Goal: Task Accomplishment & Management: Manage account settings

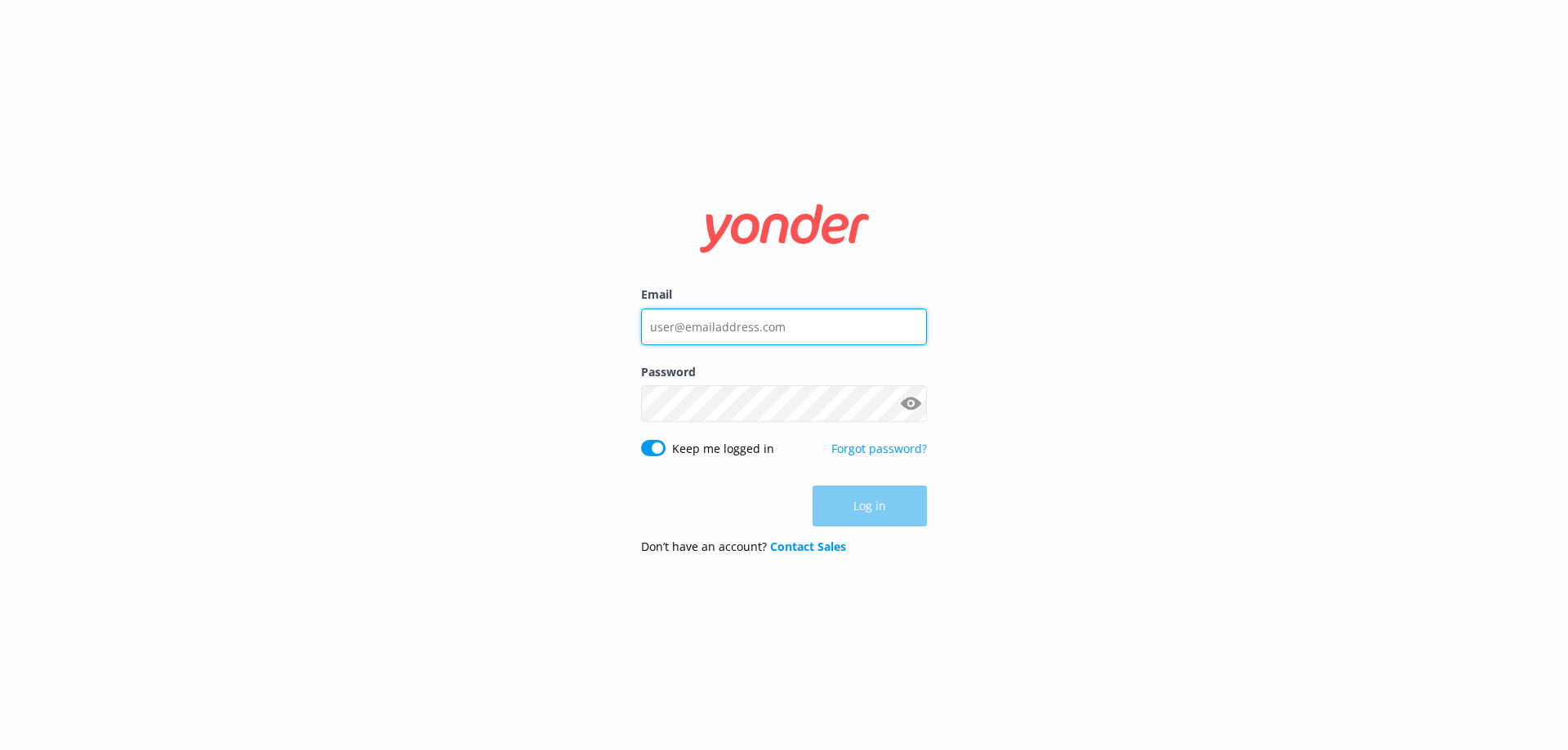
click at [826, 325] on input "Email" at bounding box center [784, 326] width 285 height 37
type input "[EMAIL_ADDRESS][DOMAIN_NAME]"
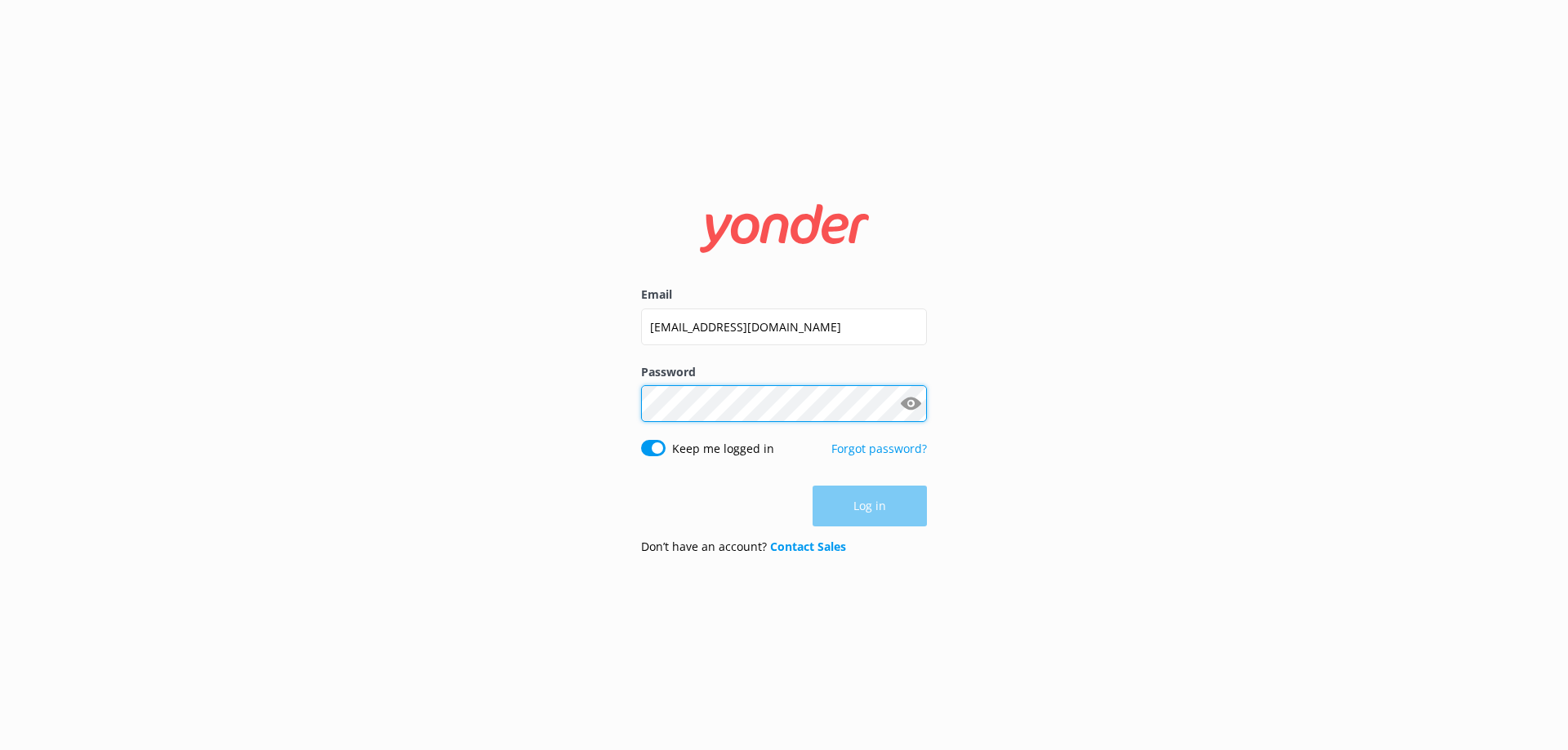
click at [790, 417] on div "Password Show password" at bounding box center [784, 401] width 285 height 77
click button "Log in" at bounding box center [869, 507] width 114 height 41
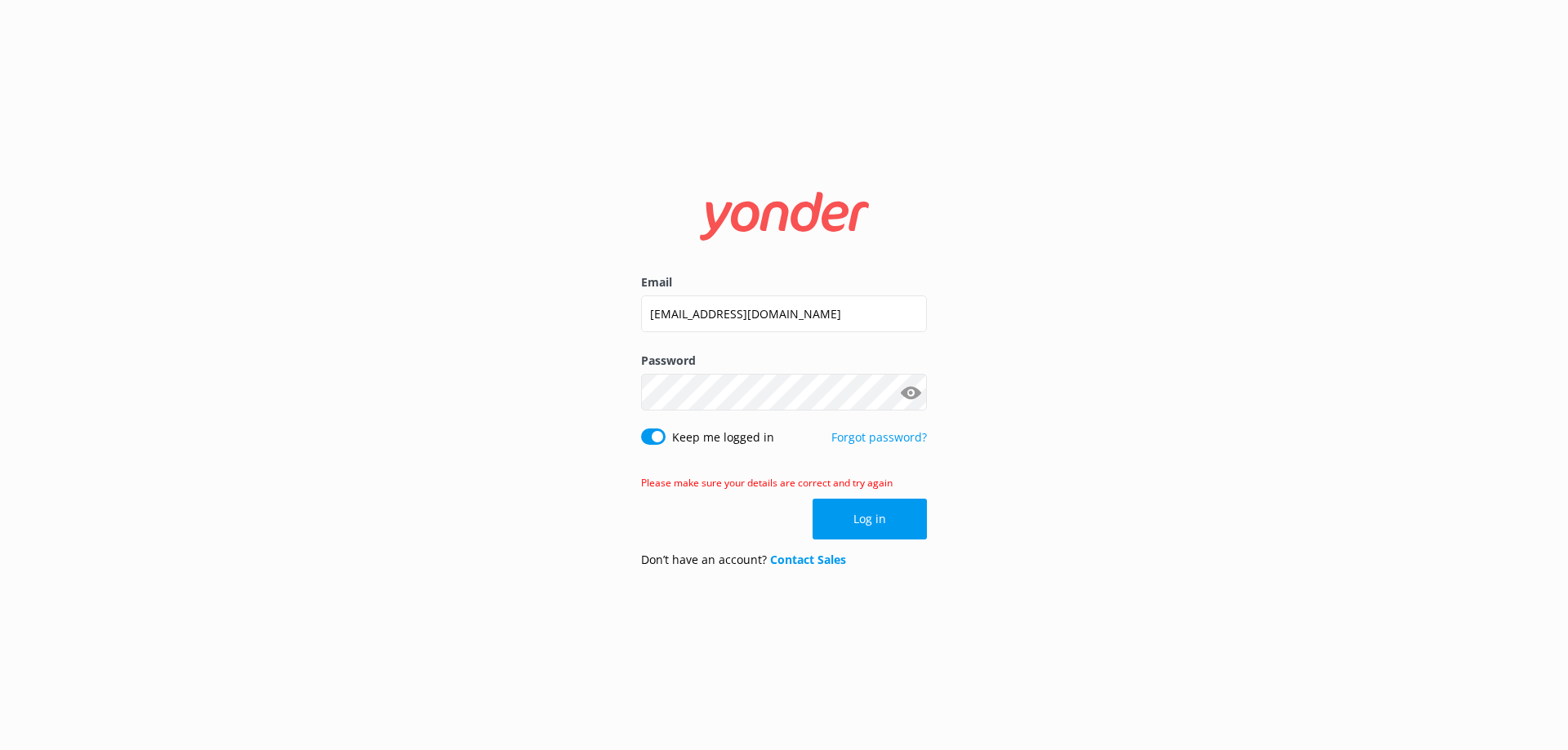
click at [914, 392] on button "Show password" at bounding box center [911, 392] width 33 height 33
click button "Log in" at bounding box center [869, 519] width 114 height 41
click at [874, 304] on input "[EMAIL_ADDRESS][DOMAIN_NAME]" at bounding box center [784, 313] width 285 height 37
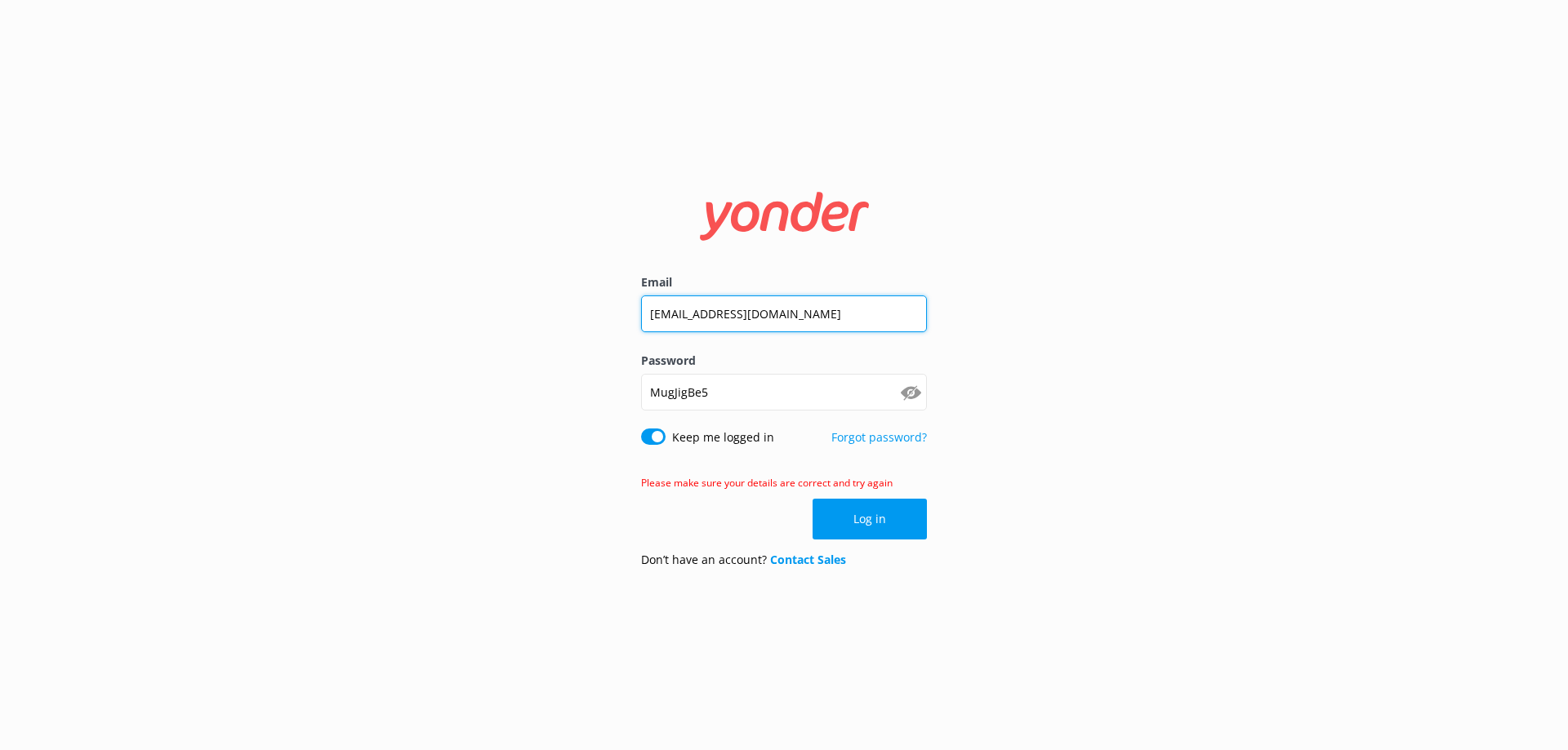
click at [874, 304] on input "[EMAIL_ADDRESS][DOMAIN_NAME]" at bounding box center [784, 313] width 285 height 37
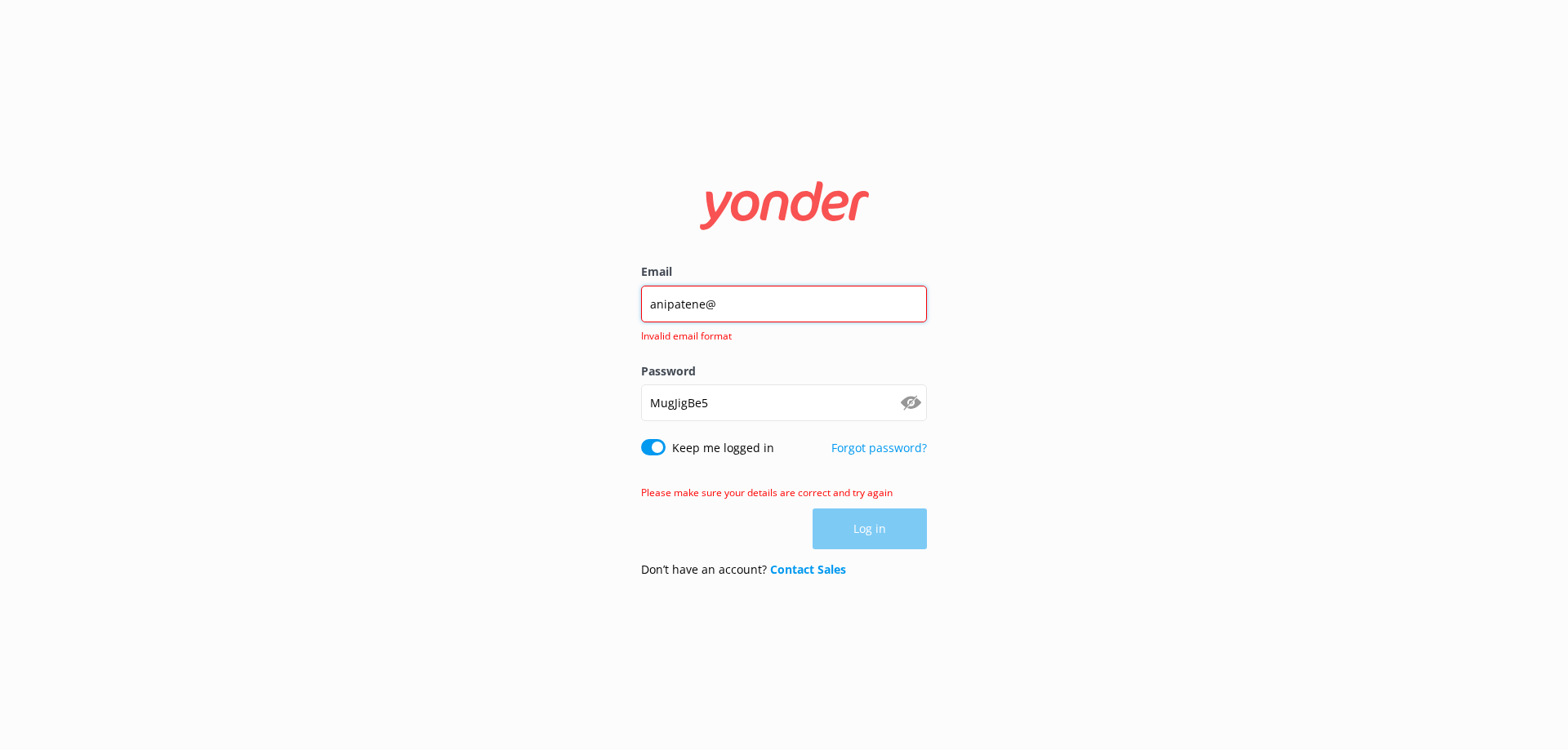
type input "[EMAIL_ADDRESS][DOMAIN_NAME]"
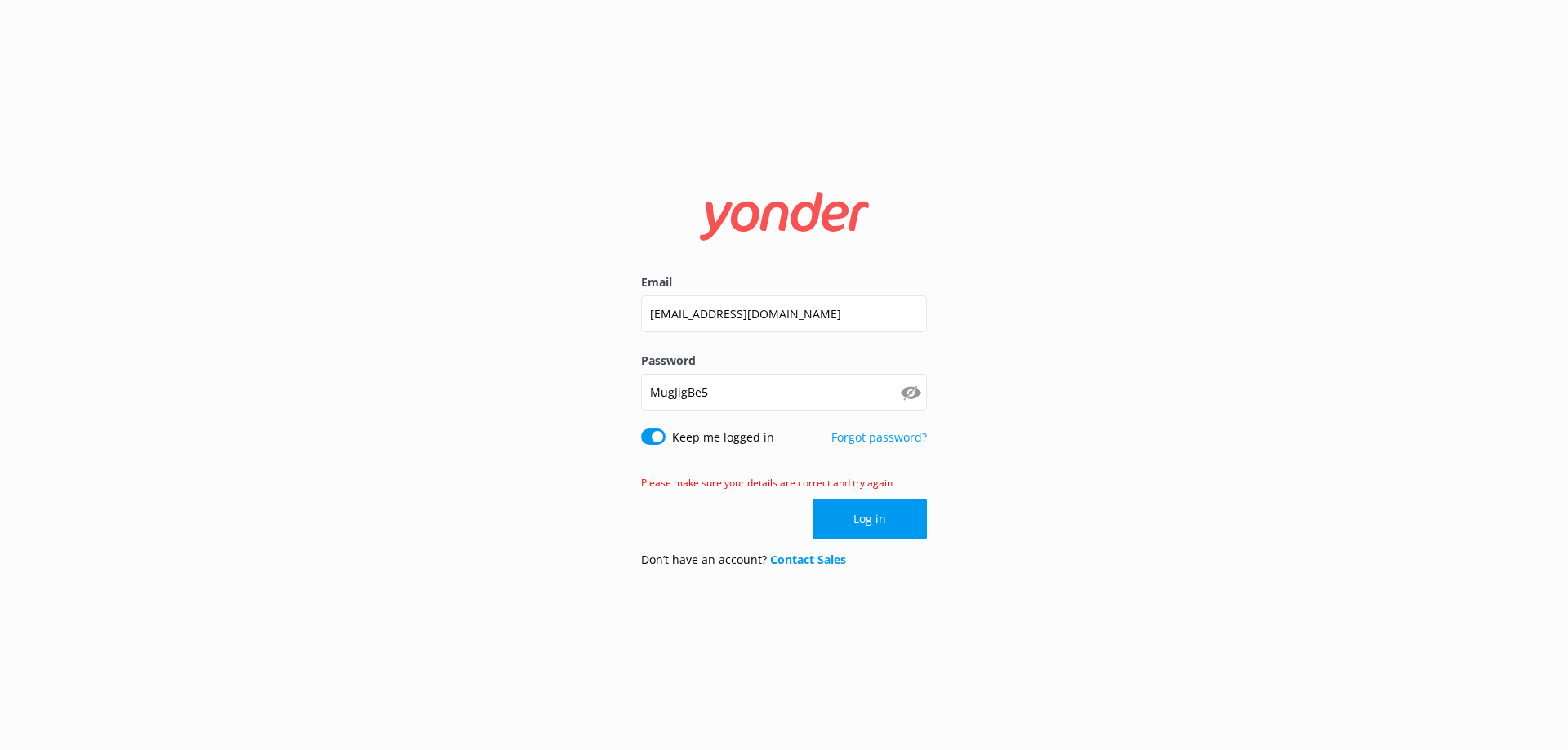
click at [860, 510] on button "Log in" at bounding box center [869, 519] width 114 height 41
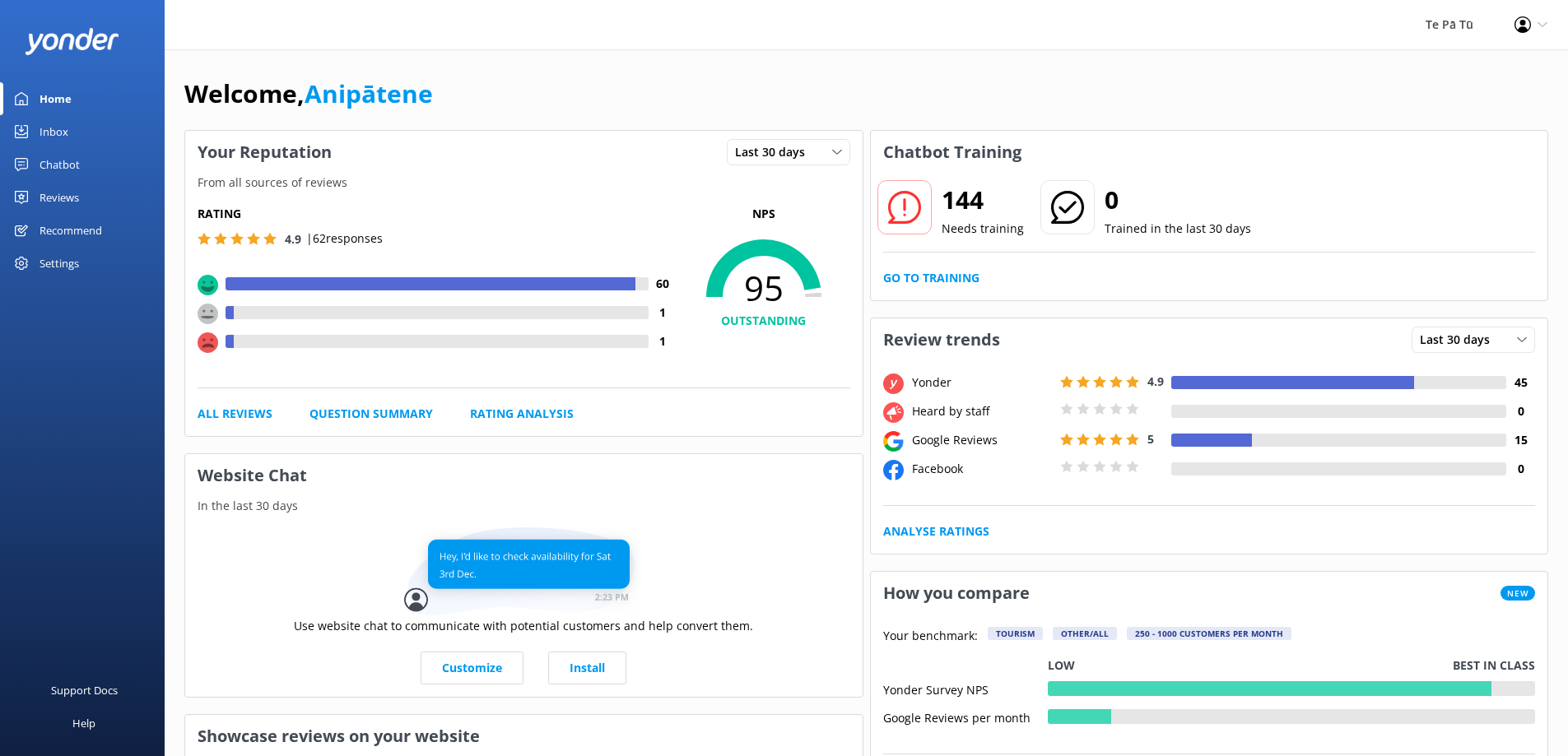
click at [50, 268] on div "Settings" at bounding box center [60, 263] width 40 height 33
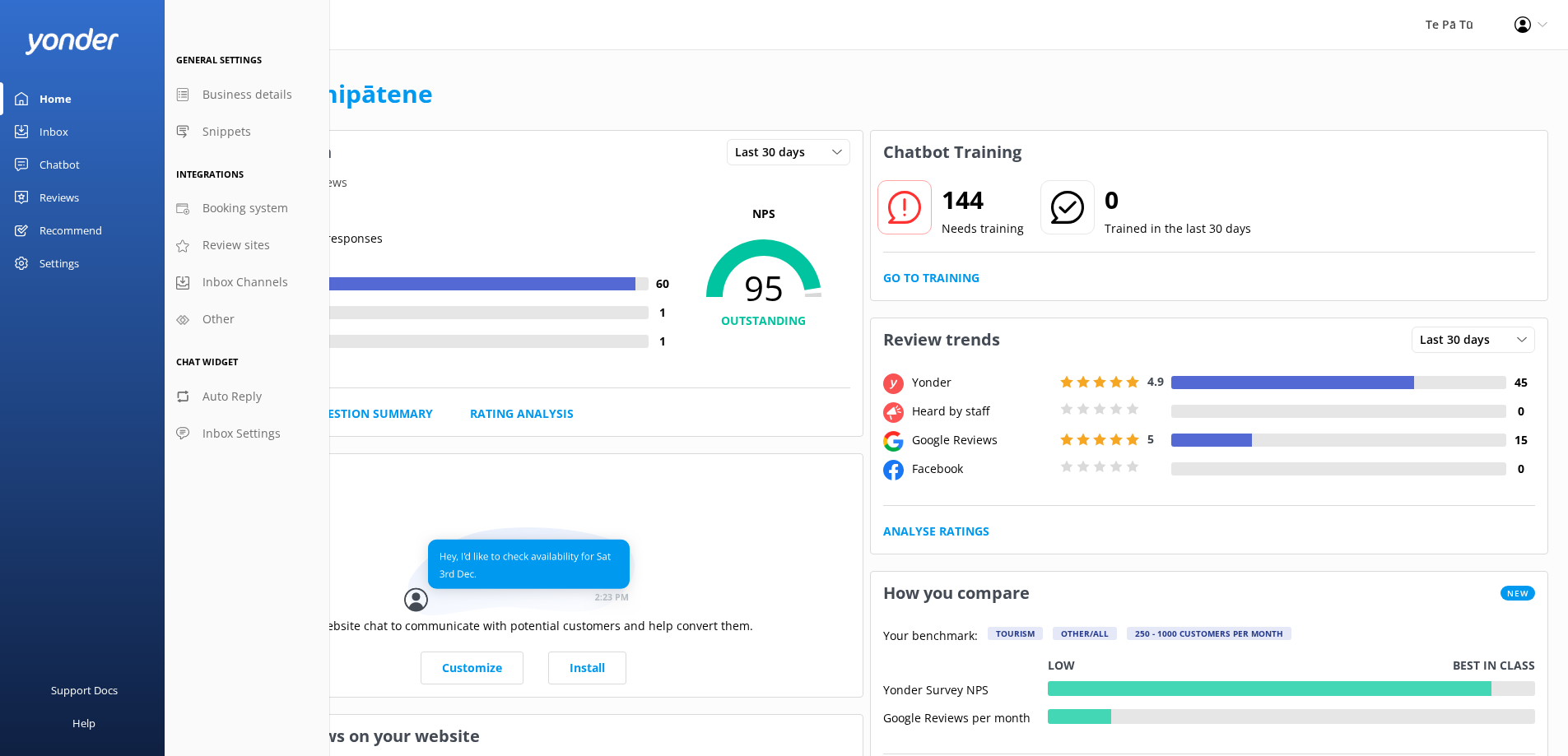
click at [51, 265] on div "Settings" at bounding box center [60, 263] width 40 height 33
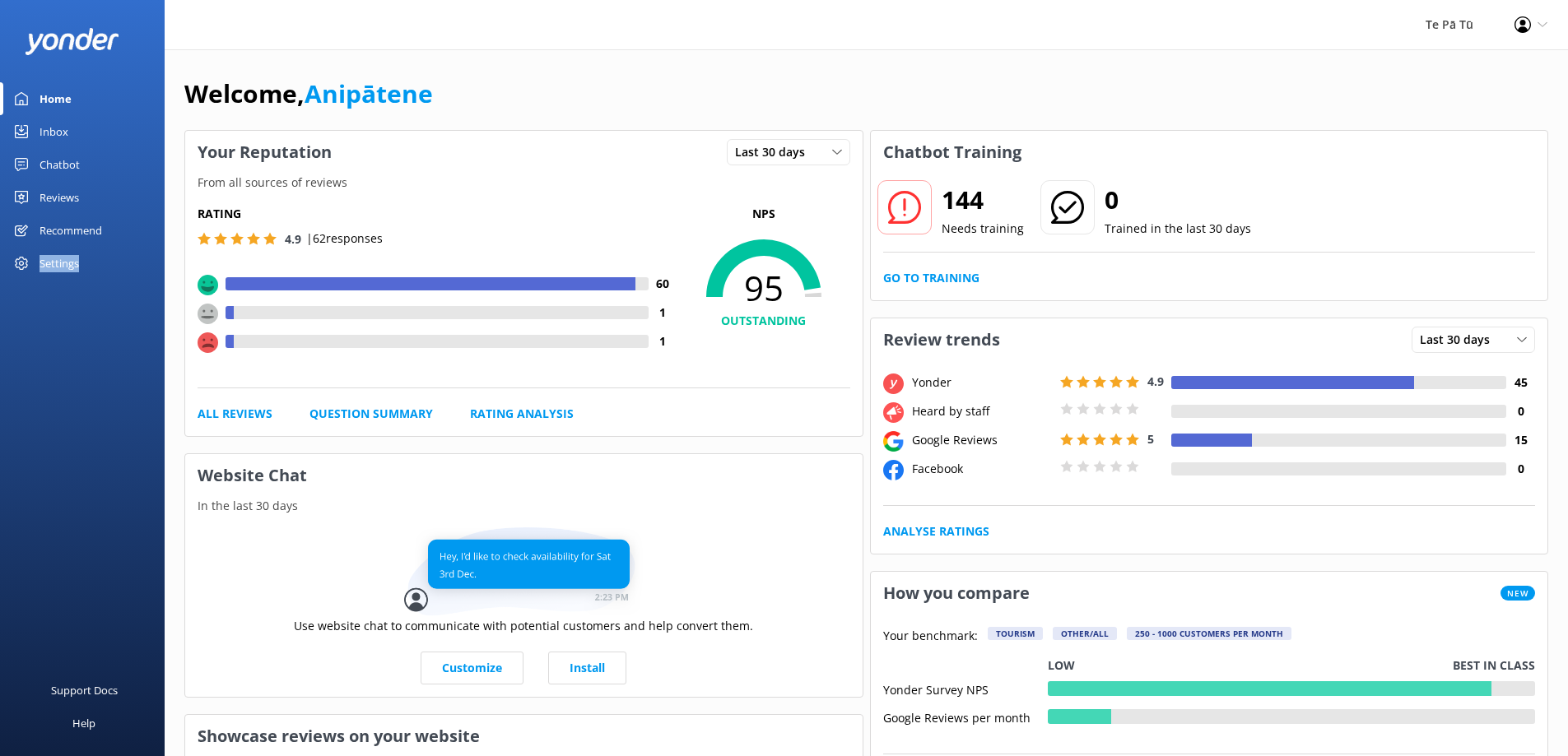
click at [51, 265] on div "Settings" at bounding box center [60, 263] width 40 height 33
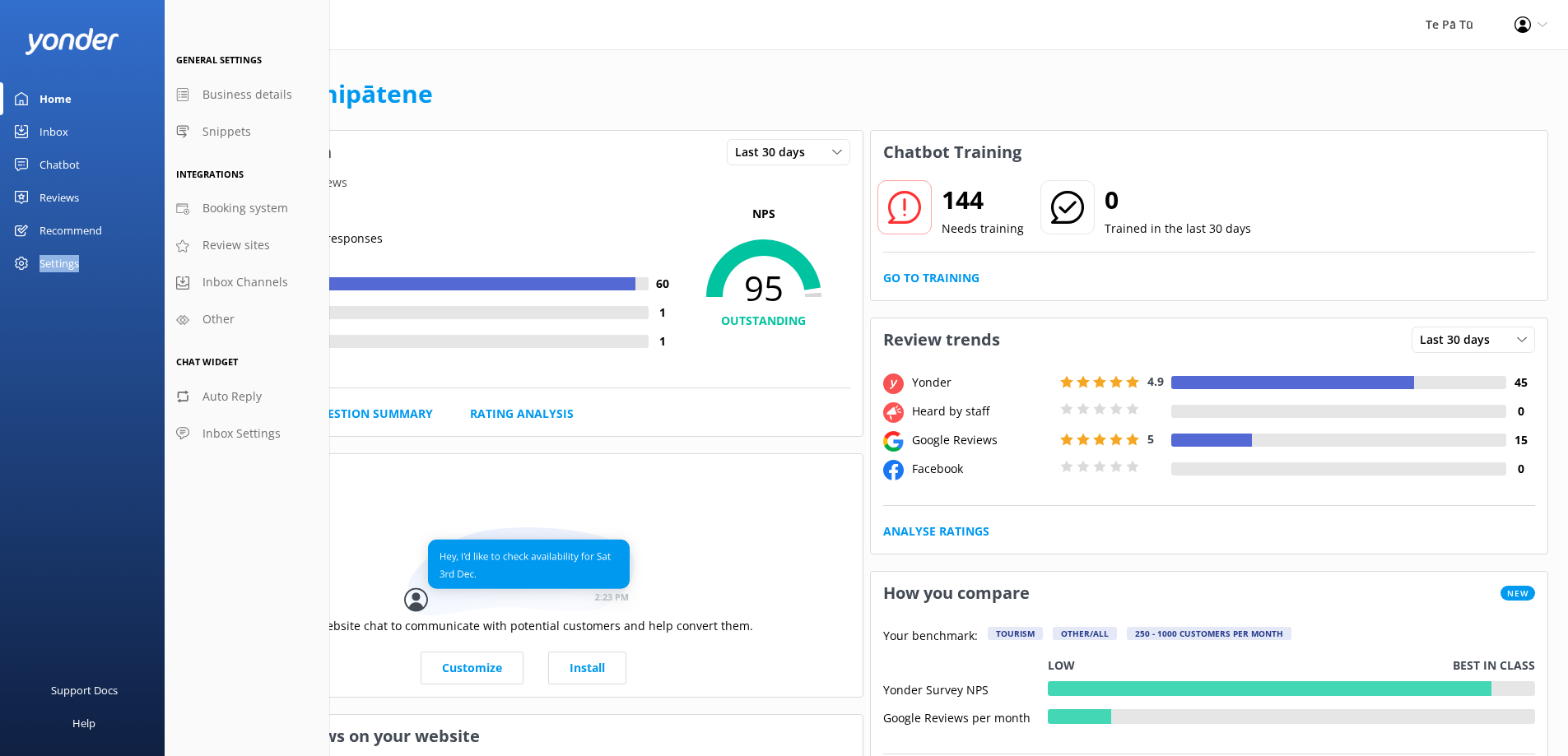
click at [570, 74] on div "Welcome, Anipātene" at bounding box center [866, 102] width 1364 height 56
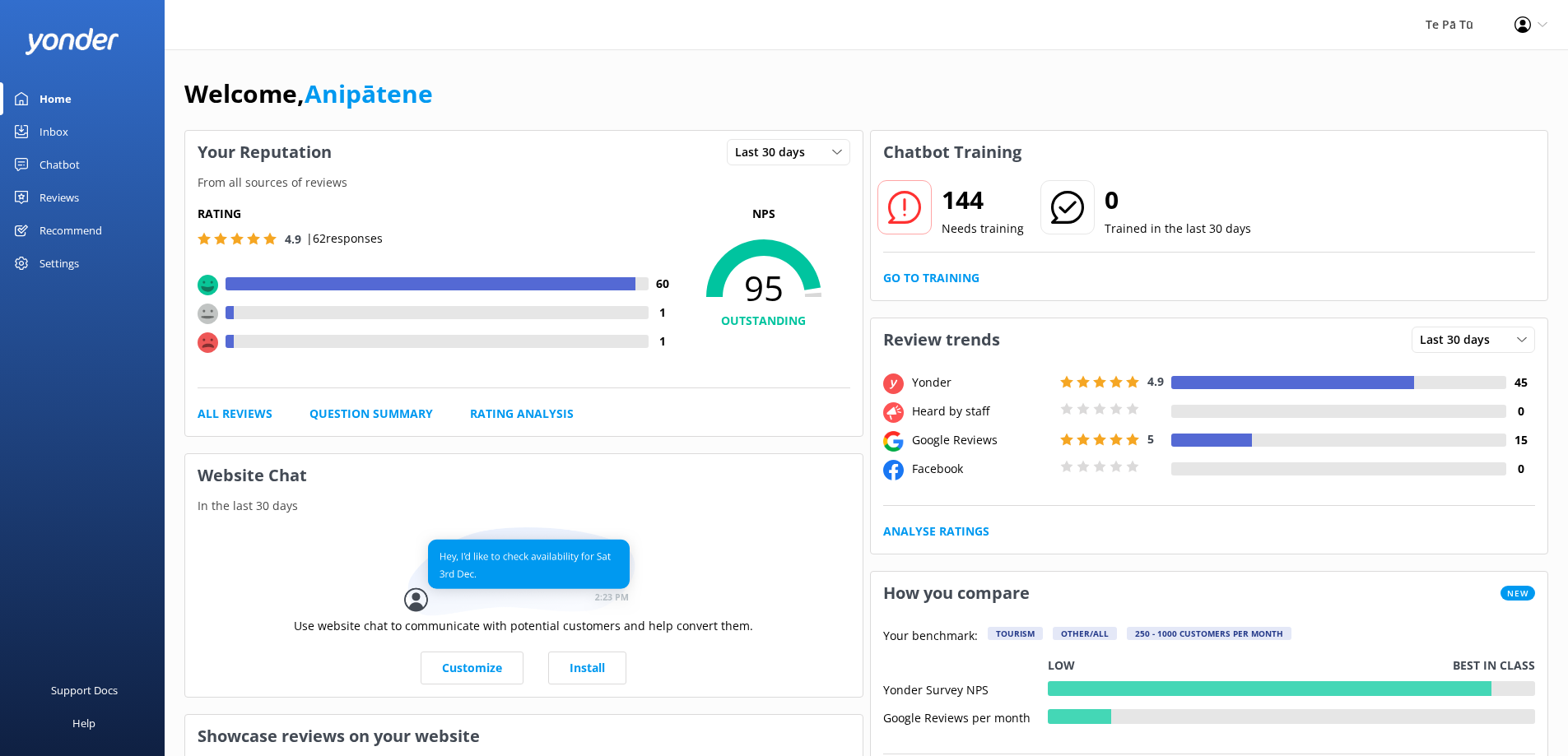
click at [1504, 20] on div "Profile Settings Logout" at bounding box center [1531, 24] width 74 height 50
click at [1464, 24] on div "Te Pā Tū" at bounding box center [1449, 24] width 89 height 50
click at [1536, 23] on div "Profile Settings Logout" at bounding box center [1531, 24] width 74 height 50
click at [1506, 117] on link "Logout" at bounding box center [1486, 113] width 165 height 41
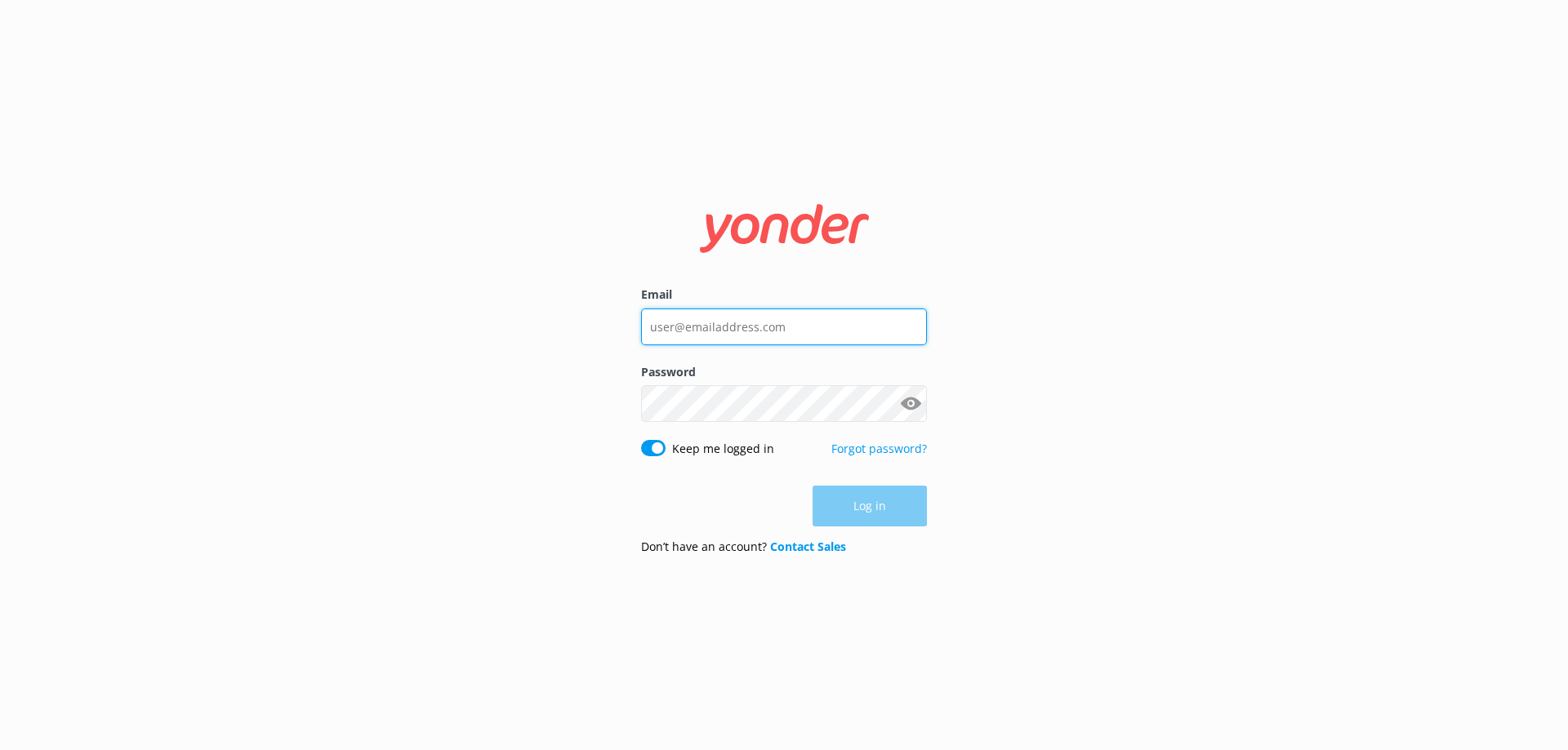
click at [833, 327] on input "Email" at bounding box center [784, 326] width 285 height 37
type input "[EMAIL_ADDRESS][DOMAIN_NAME]"
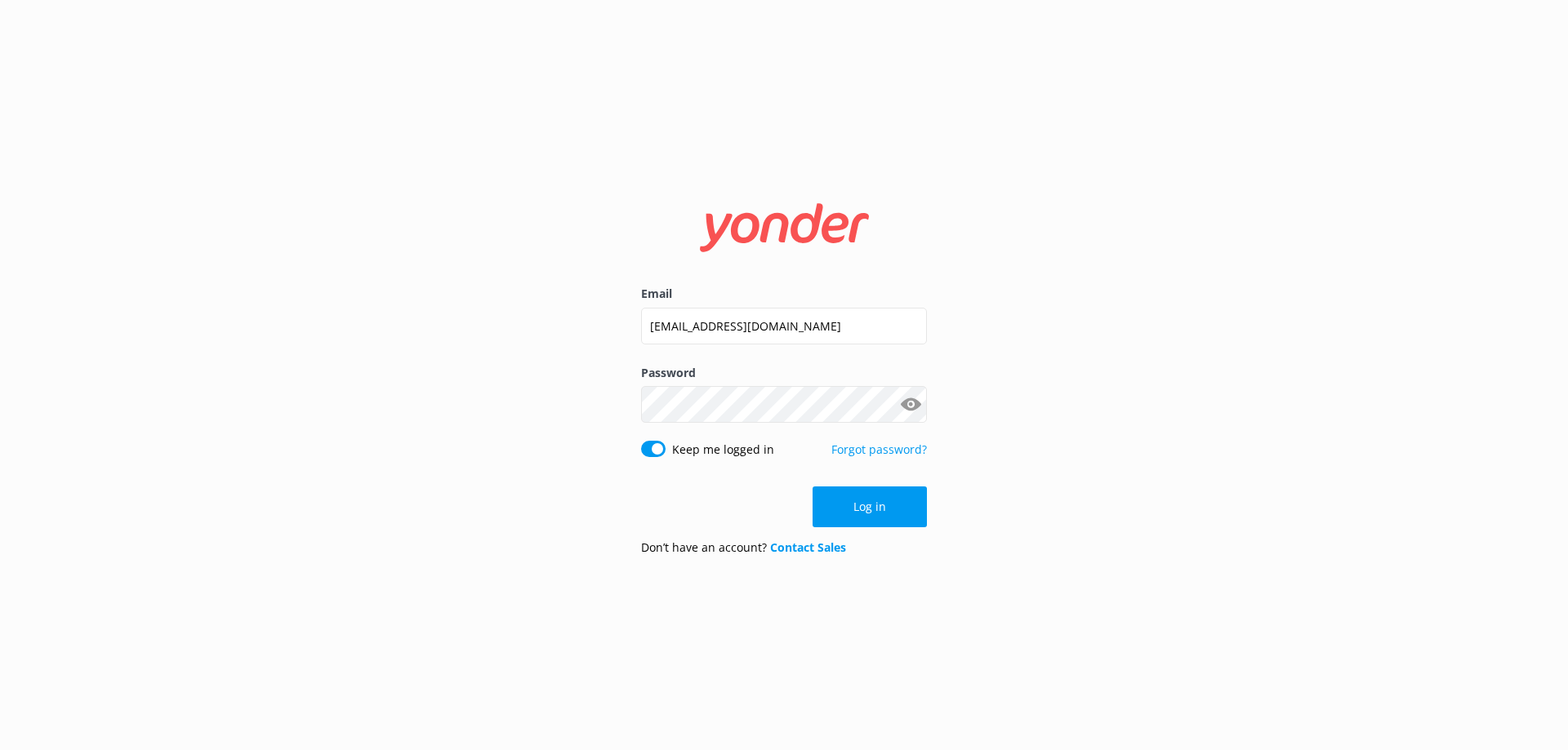
click at [907, 409] on button "Show password" at bounding box center [911, 405] width 33 height 33
click at [911, 409] on button "Show password" at bounding box center [911, 405] width 33 height 33
click at [876, 510] on button "Log in" at bounding box center [869, 507] width 114 height 41
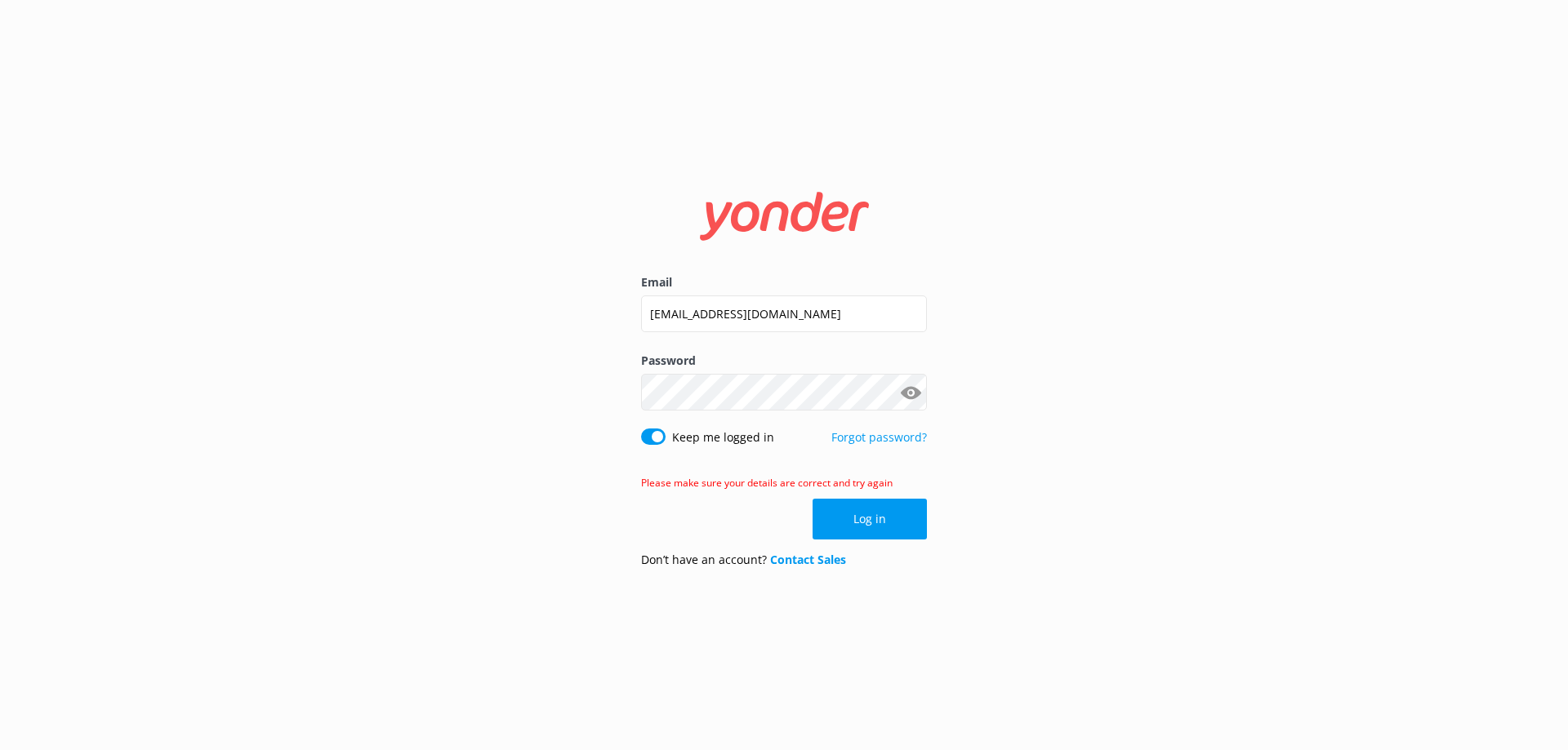
click at [909, 404] on button "Show password" at bounding box center [911, 392] width 33 height 33
click button "Log in" at bounding box center [869, 519] width 114 height 41
click at [683, 392] on input "sWing95" at bounding box center [784, 392] width 285 height 37
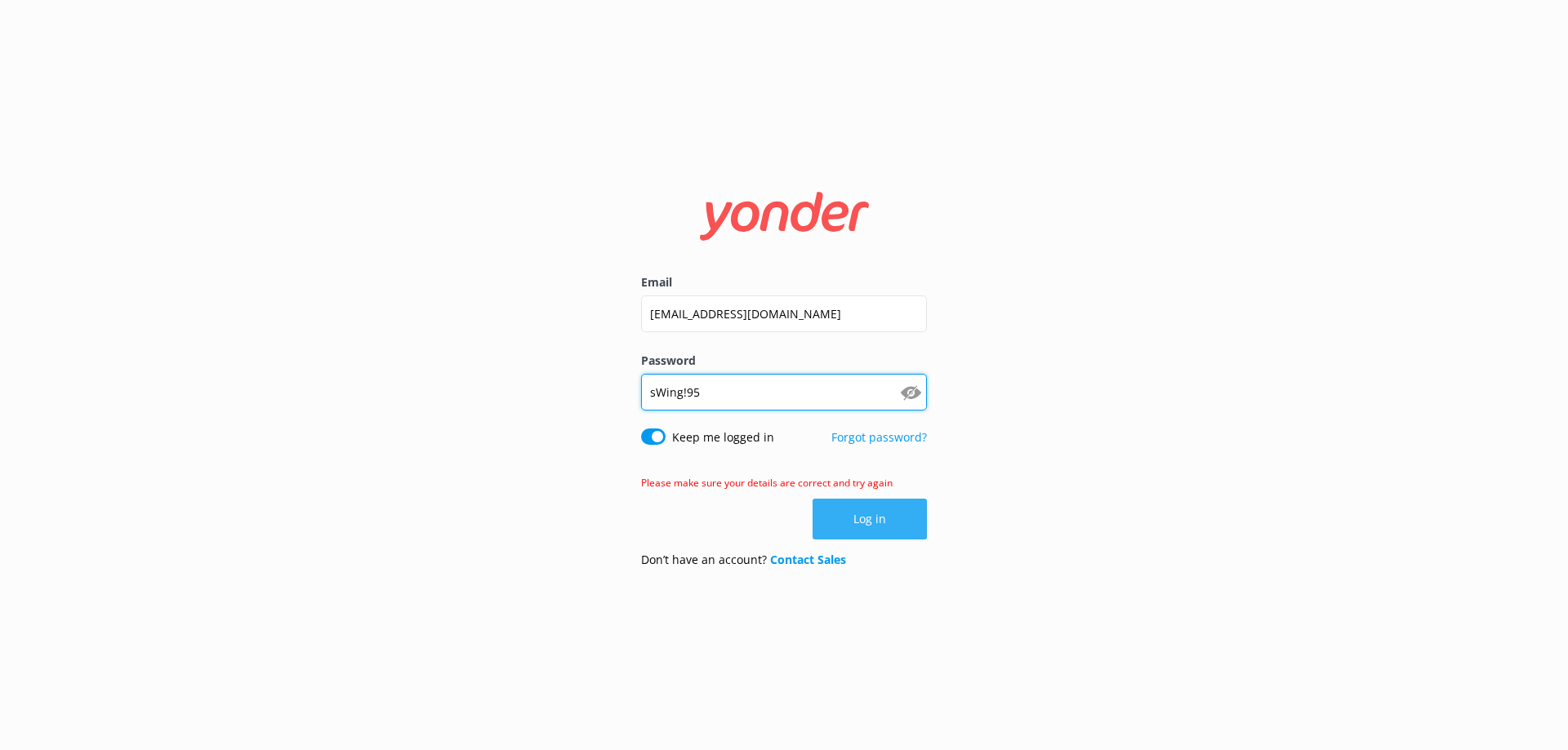
type input "sWing!95"
click at [888, 519] on button "Log in" at bounding box center [869, 519] width 114 height 41
click at [686, 395] on input "sWing!95" at bounding box center [784, 392] width 285 height 37
type input "sWing!!95"
click at [888, 517] on button "Log in" at bounding box center [869, 519] width 114 height 41
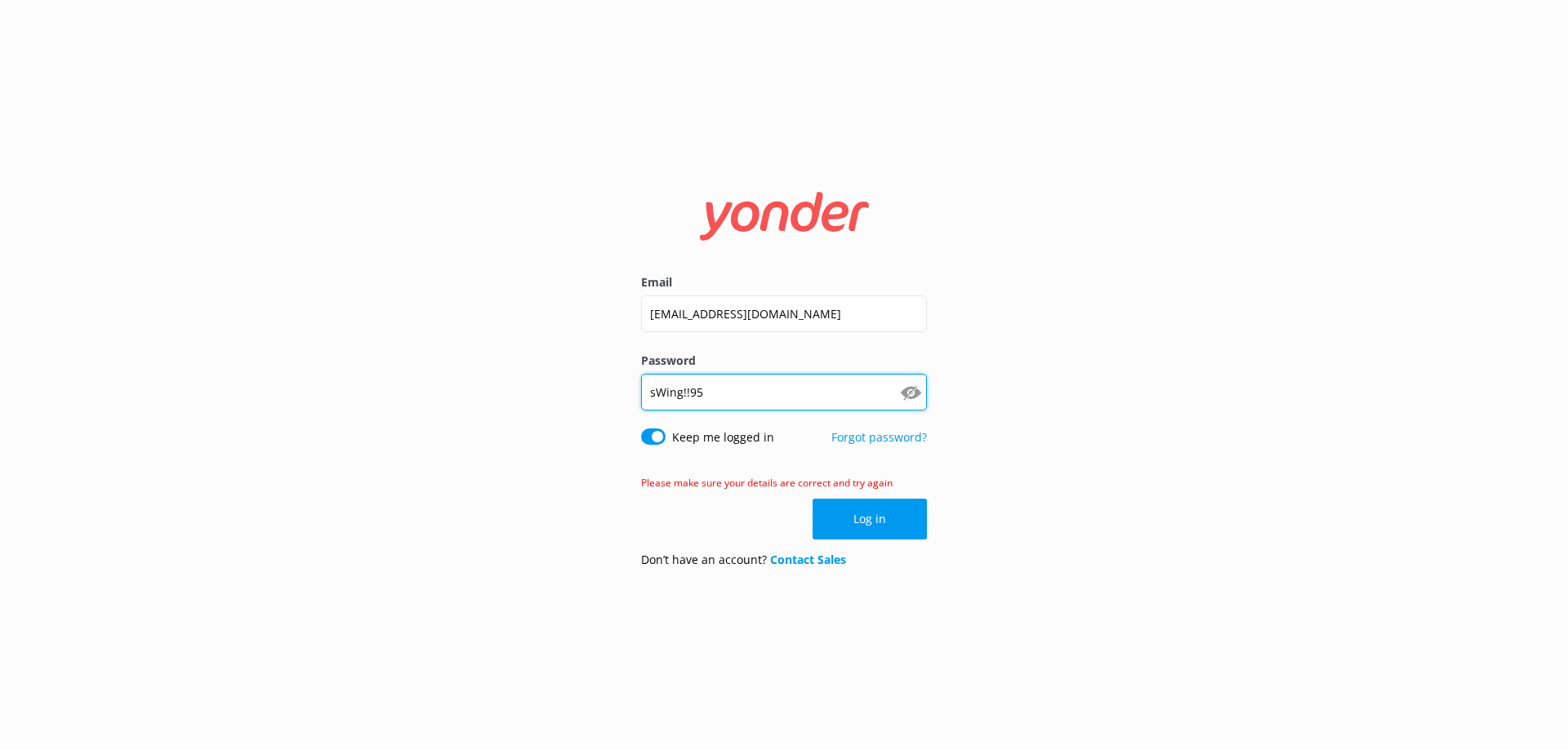
click at [691, 394] on input "sWing!!95" at bounding box center [784, 392] width 285 height 37
type input "sWing95!!"
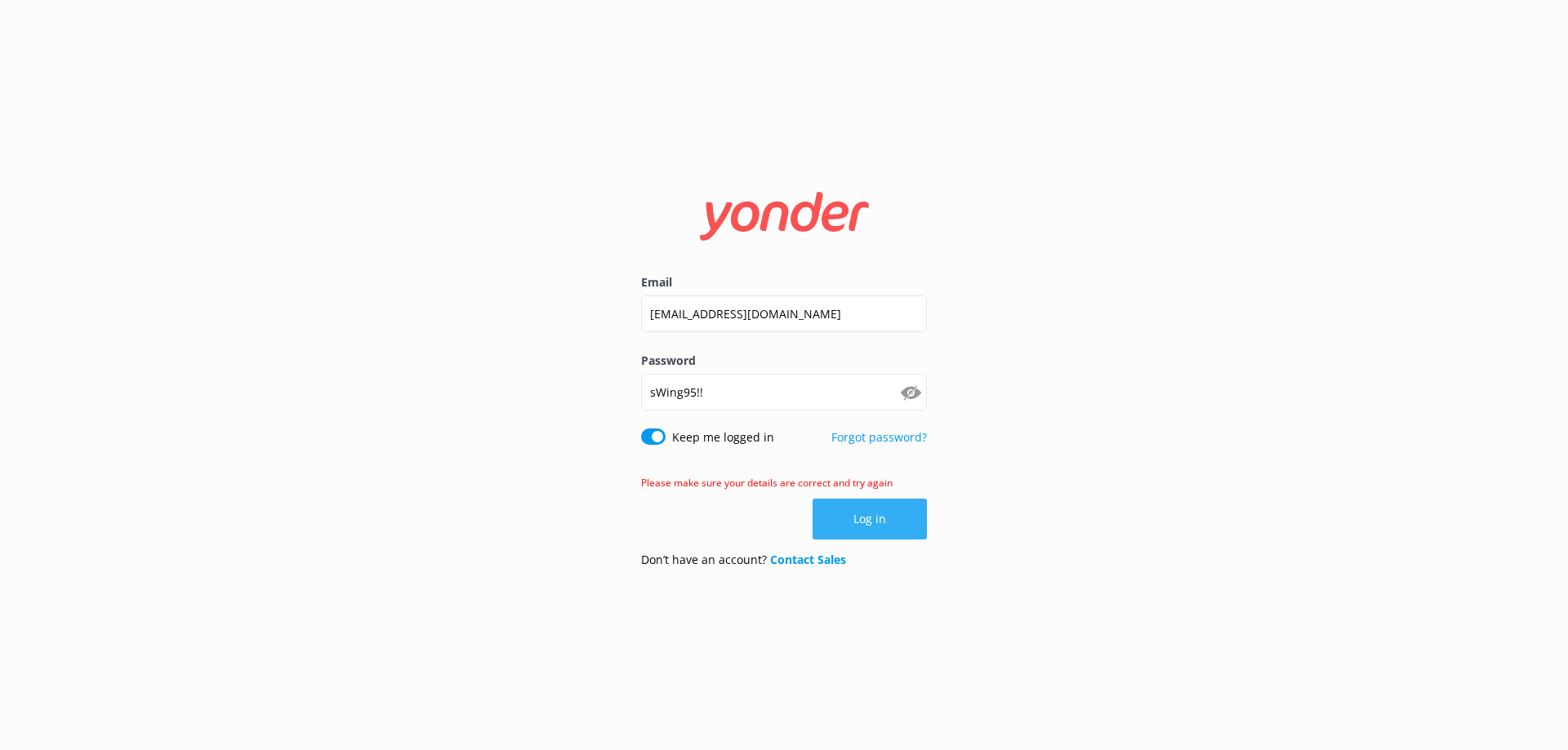
click at [864, 517] on button "Log in" at bounding box center [869, 519] width 114 height 41
